Goal: Task Accomplishment & Management: Manage account settings

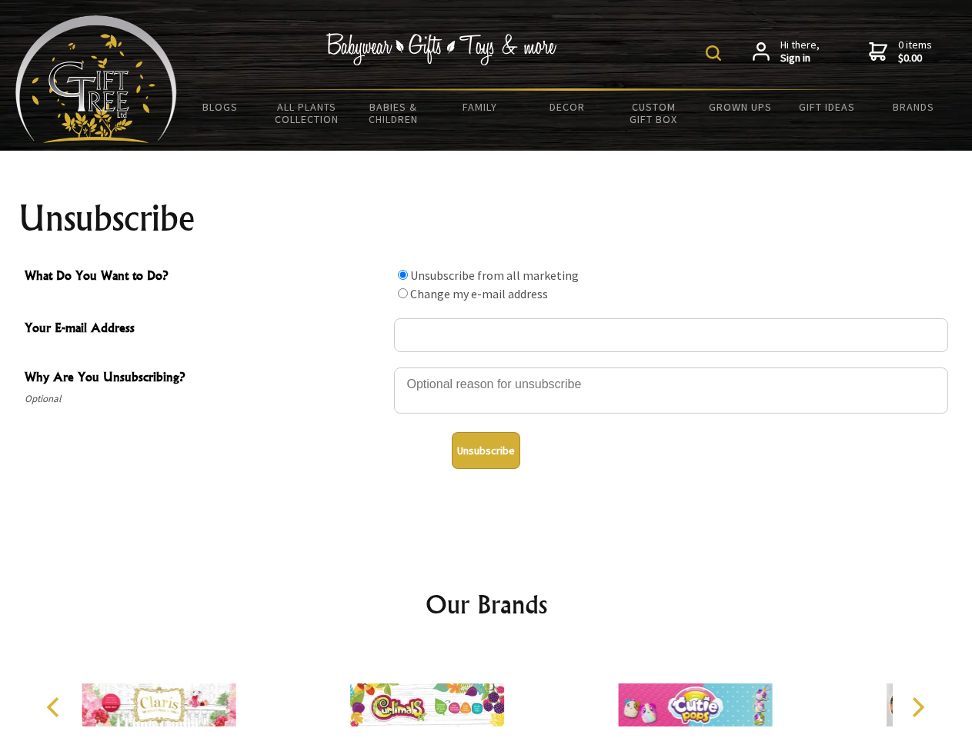
click at [715, 53] on img at bounding box center [712, 52] width 15 height 15
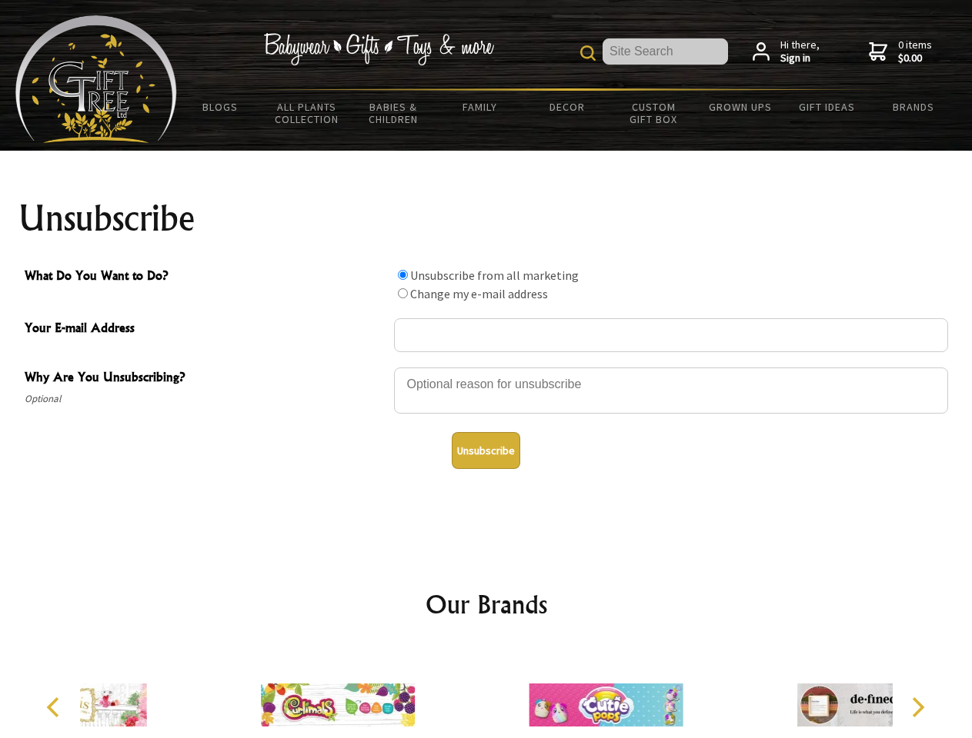
click at [486, 367] on div at bounding box center [671, 393] width 554 height 54
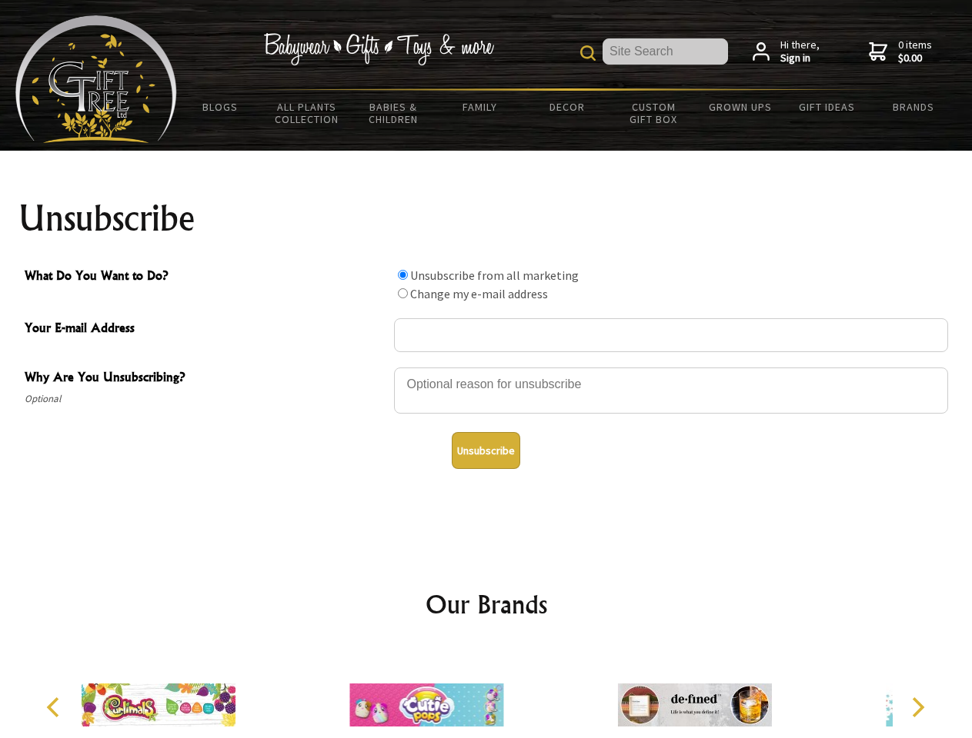
click at [402, 275] on input "What Do You Want to Do?" at bounding box center [403, 275] width 10 height 10
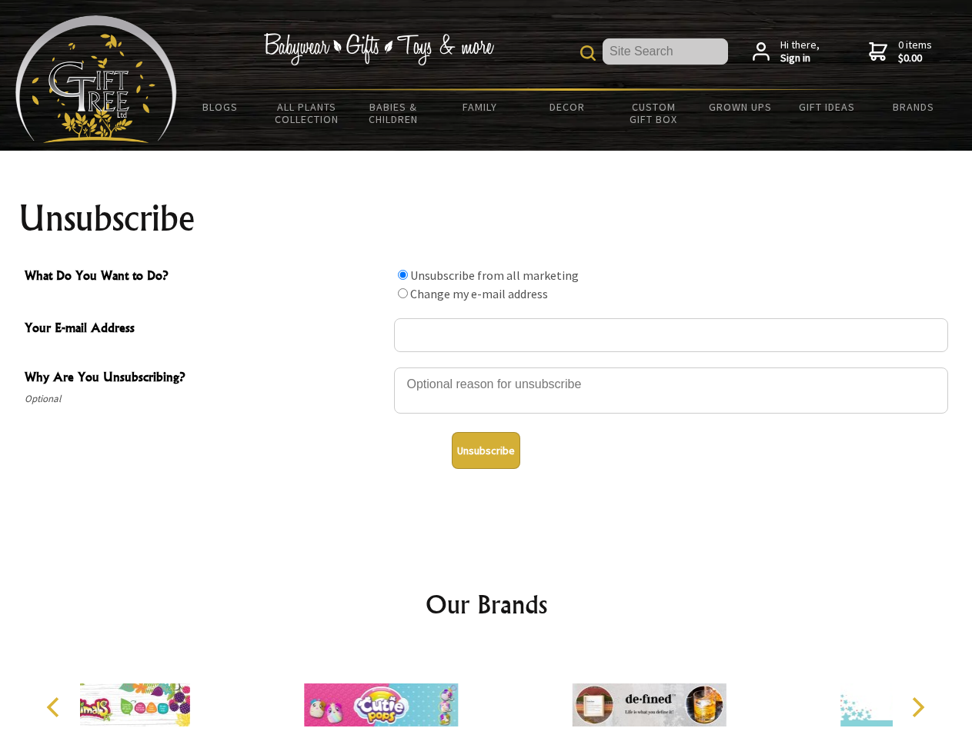
click at [402, 293] on input "What Do You Want to Do?" at bounding box center [403, 293] width 10 height 10
radio input "true"
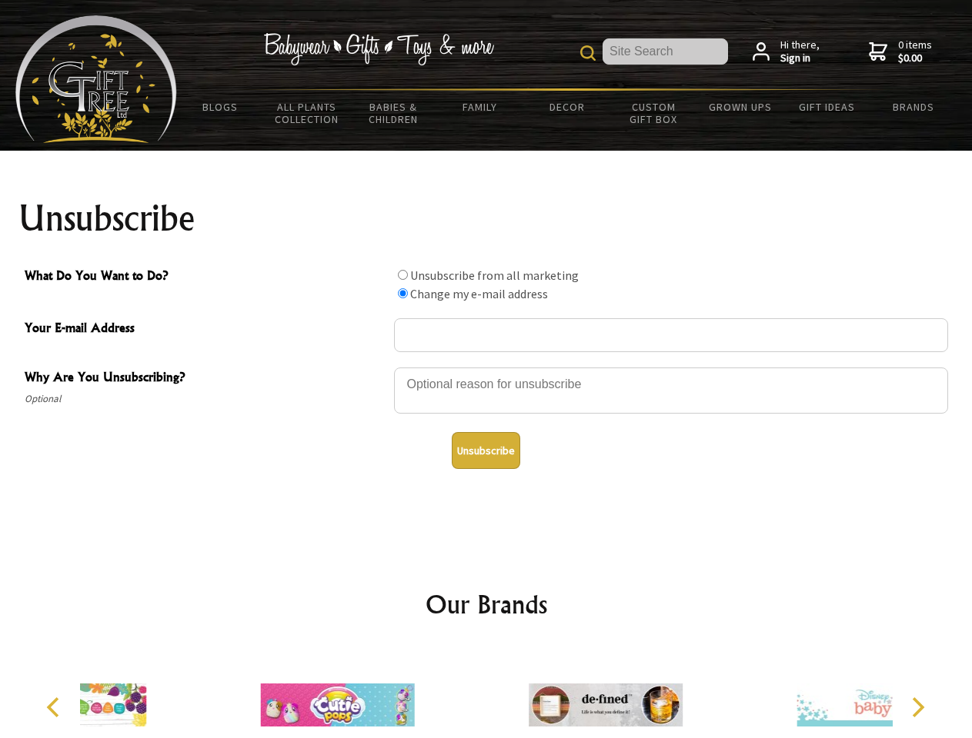
click at [485, 451] on button "Unsubscribe" at bounding box center [486, 450] width 68 height 37
click at [486, 693] on div at bounding box center [606, 708] width 268 height 120
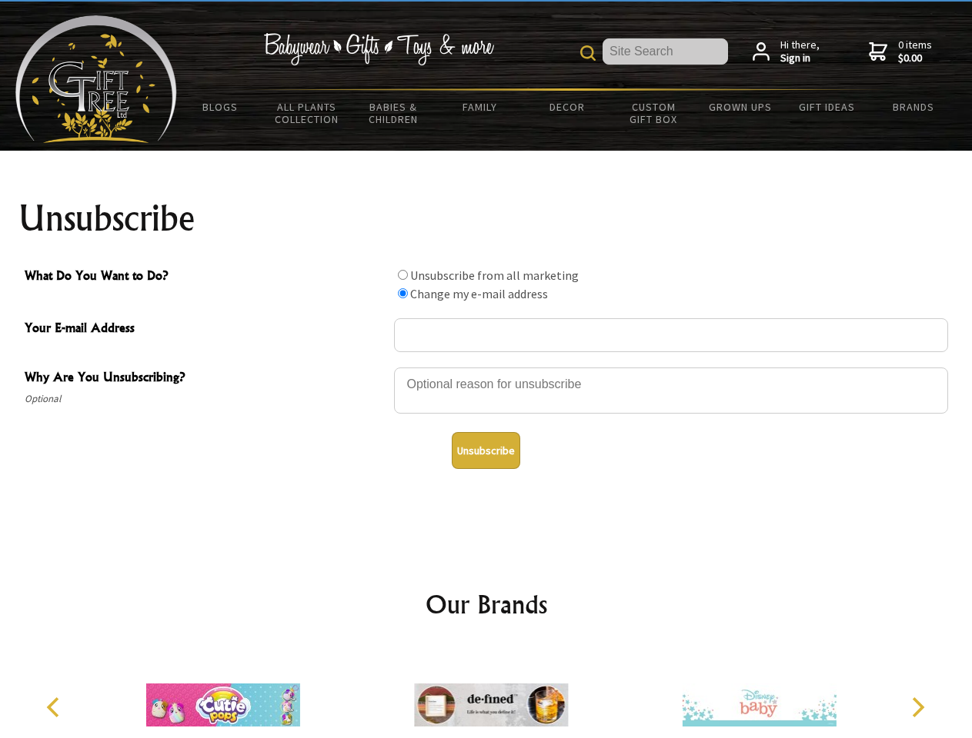
click at [55, 708] on icon "Previous" at bounding box center [55, 708] width 20 height 20
click at [917, 708] on icon "Next" at bounding box center [916, 708] width 20 height 20
